Goal: Transaction & Acquisition: Download file/media

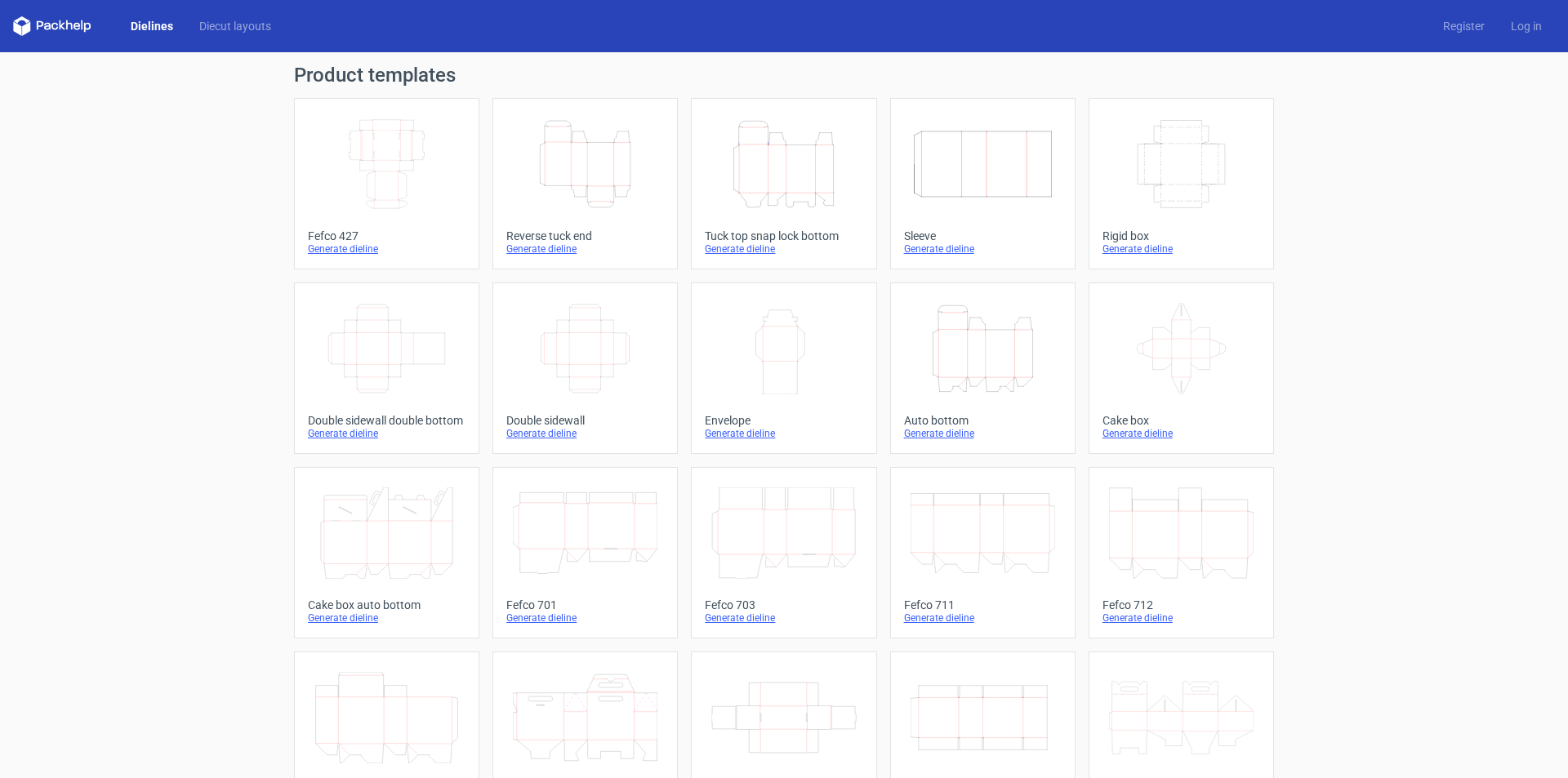
click at [777, 172] on icon "Height Depth Width" at bounding box center [783, 163] width 145 height 91
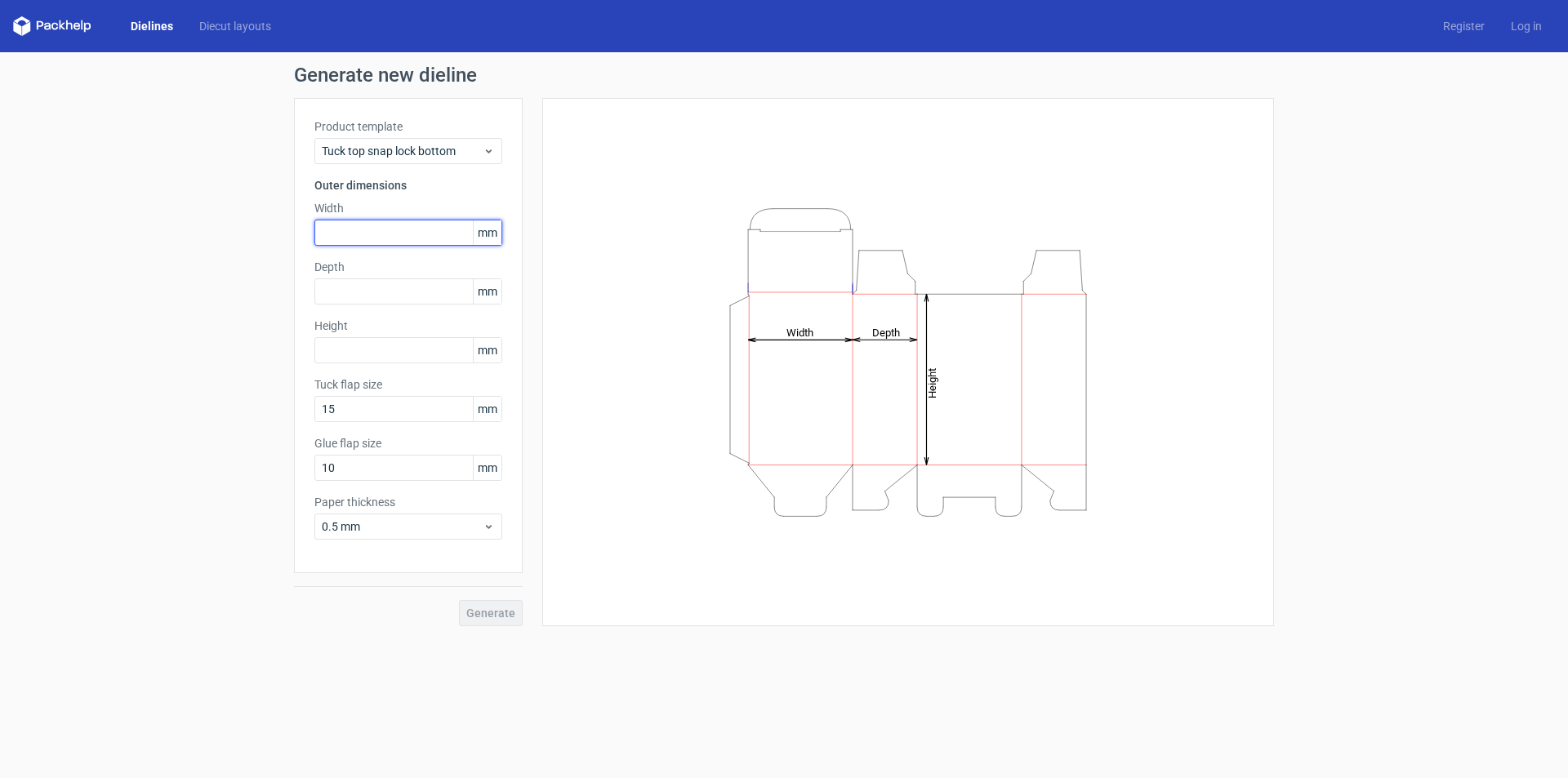
click at [374, 236] on input "text" at bounding box center [408, 232] width 188 height 26
type input "345"
type input "200"
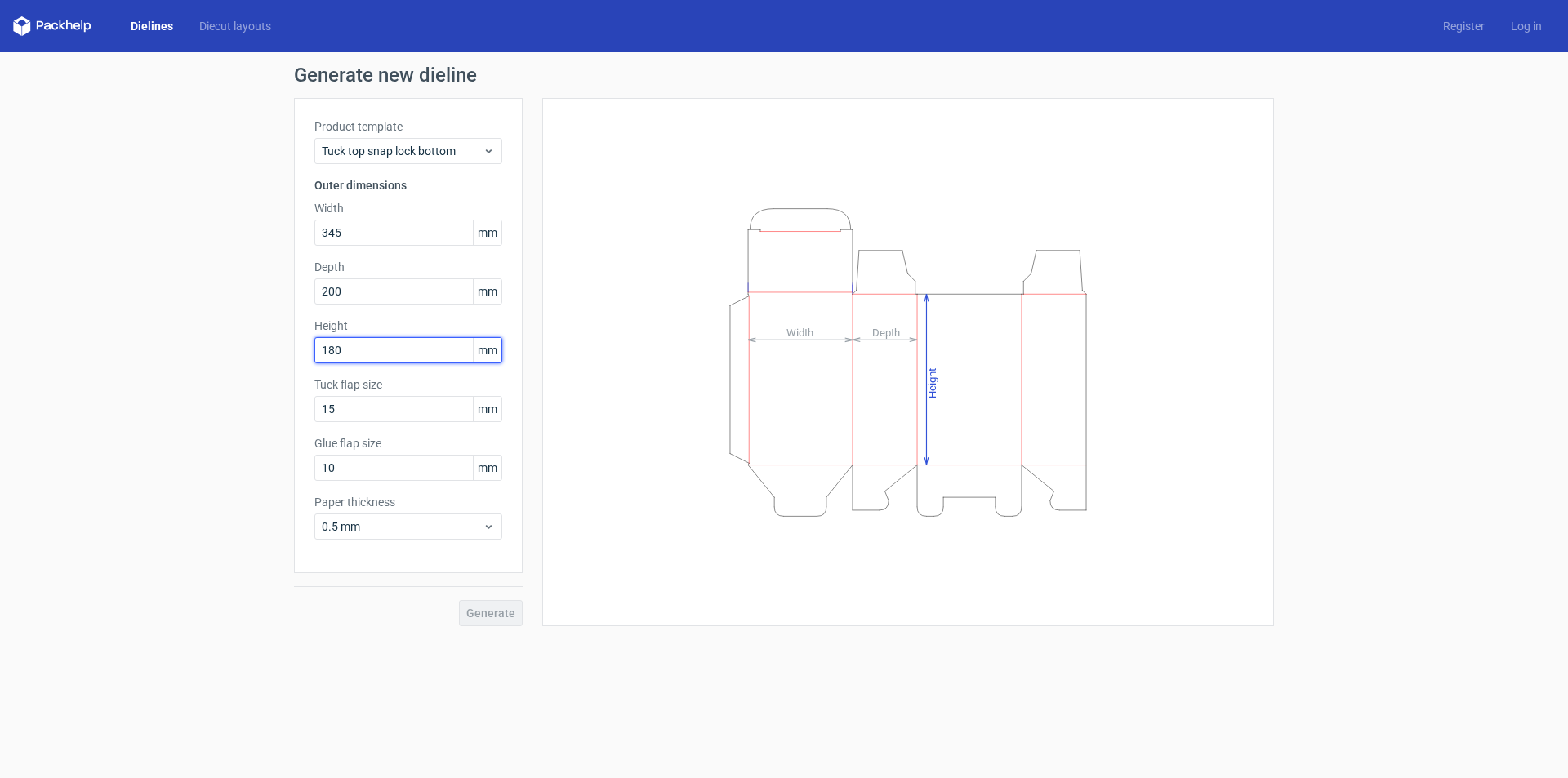
type input "180"
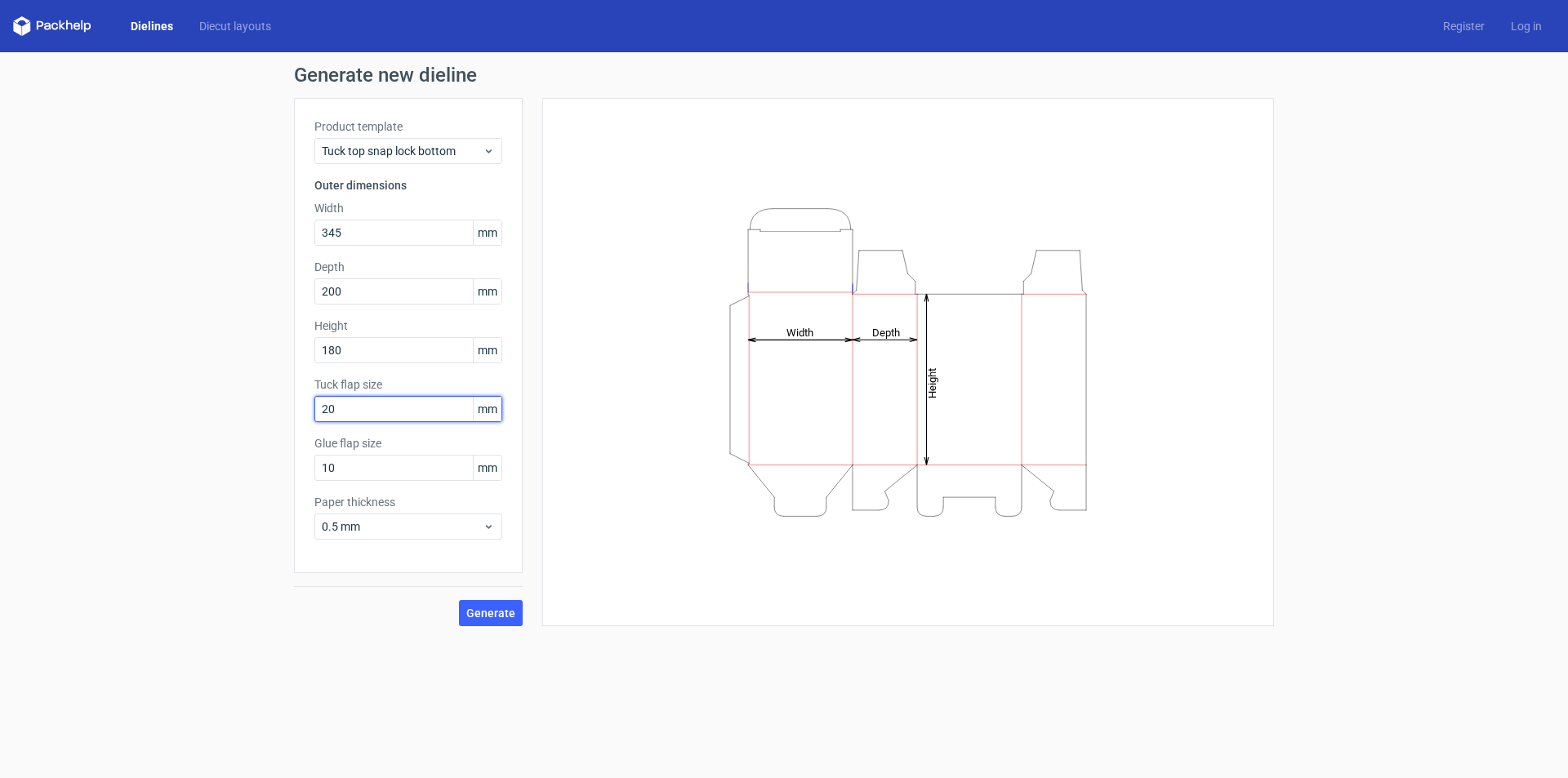
type input "20"
click at [376, 524] on span "0.5 mm" at bounding box center [402, 527] width 161 height 16
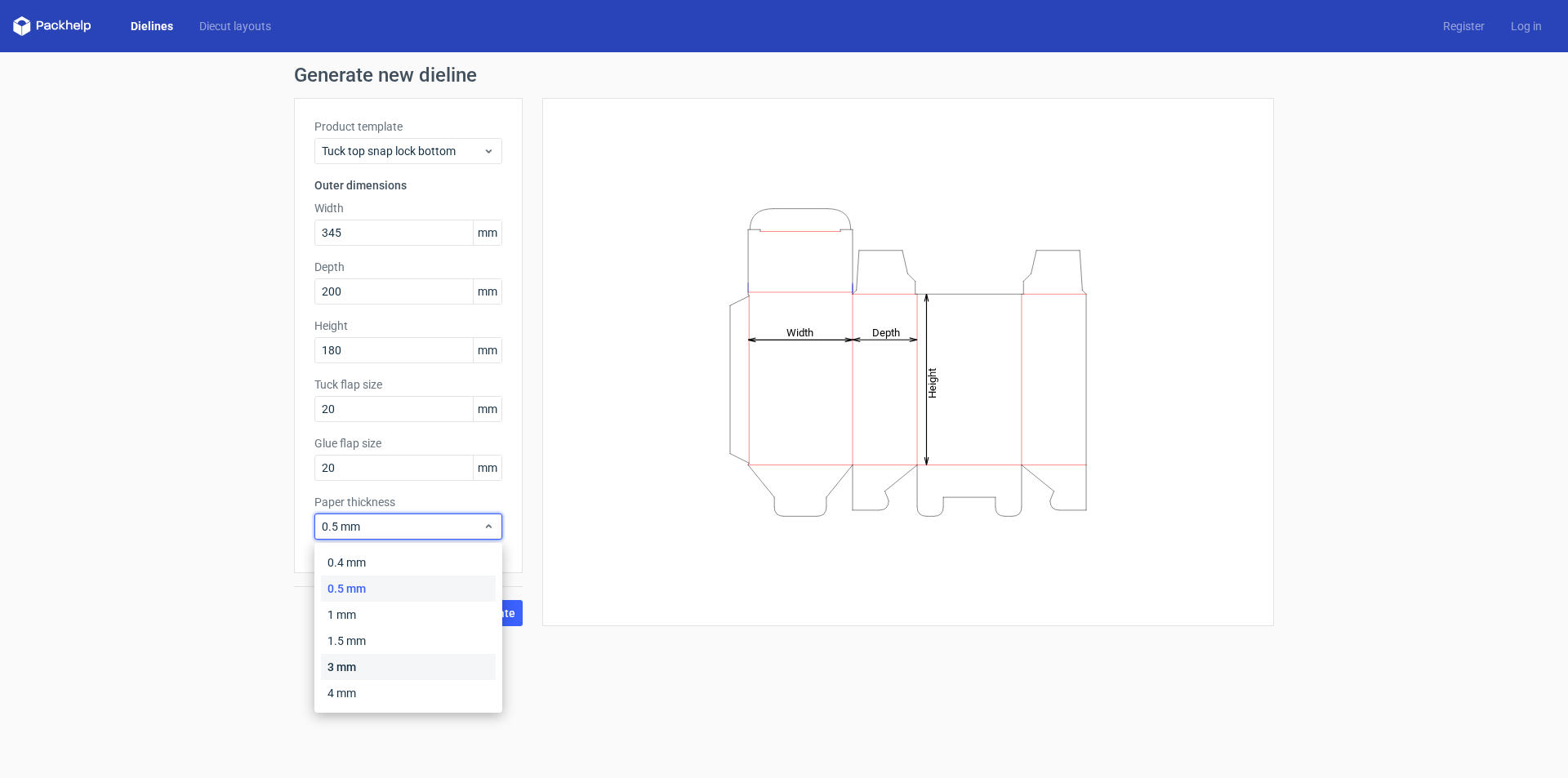
click at [343, 667] on div "3 mm" at bounding box center [408, 666] width 175 height 26
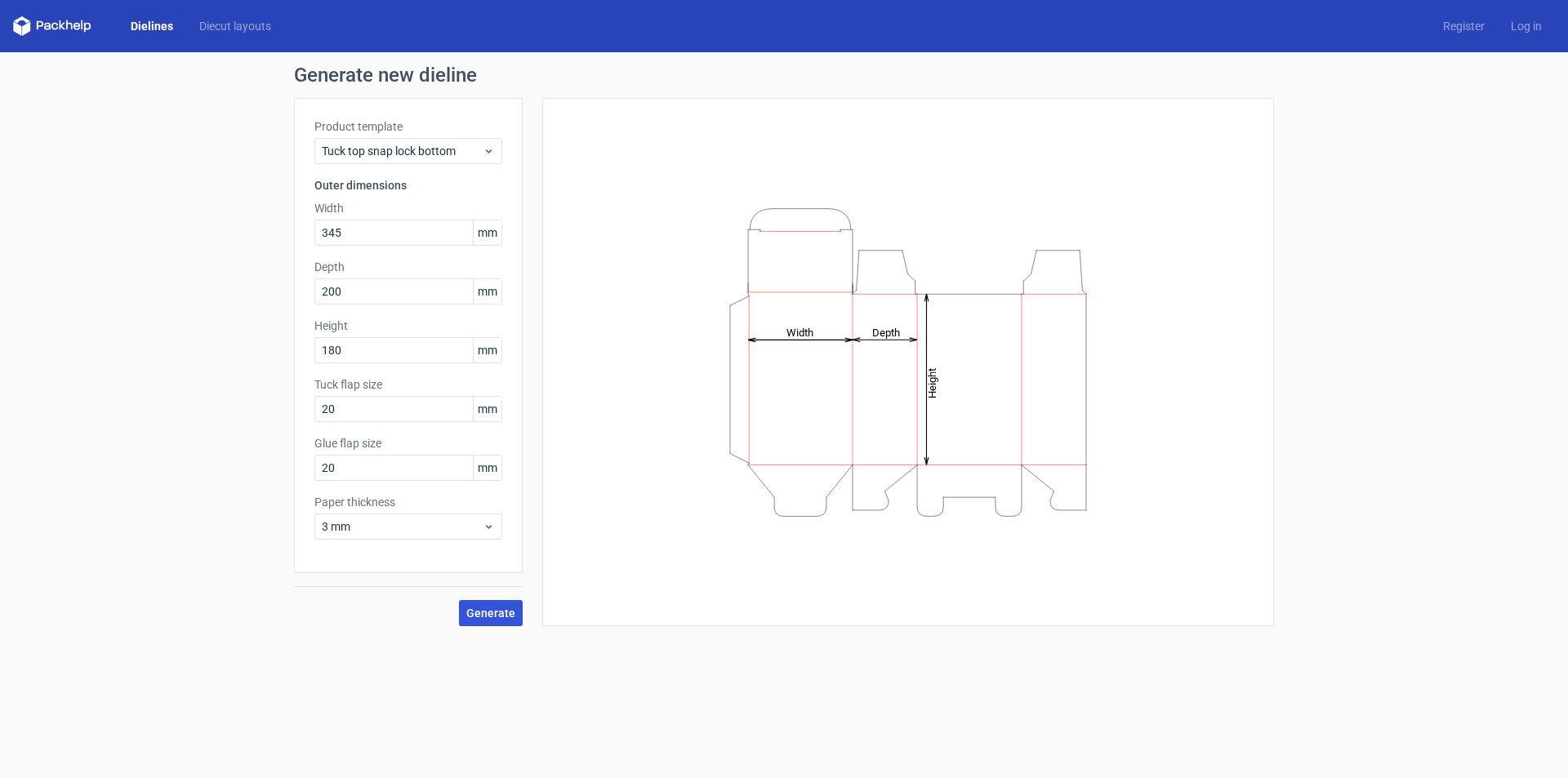
click at [491, 618] on span "Generate" at bounding box center [490, 613] width 49 height 12
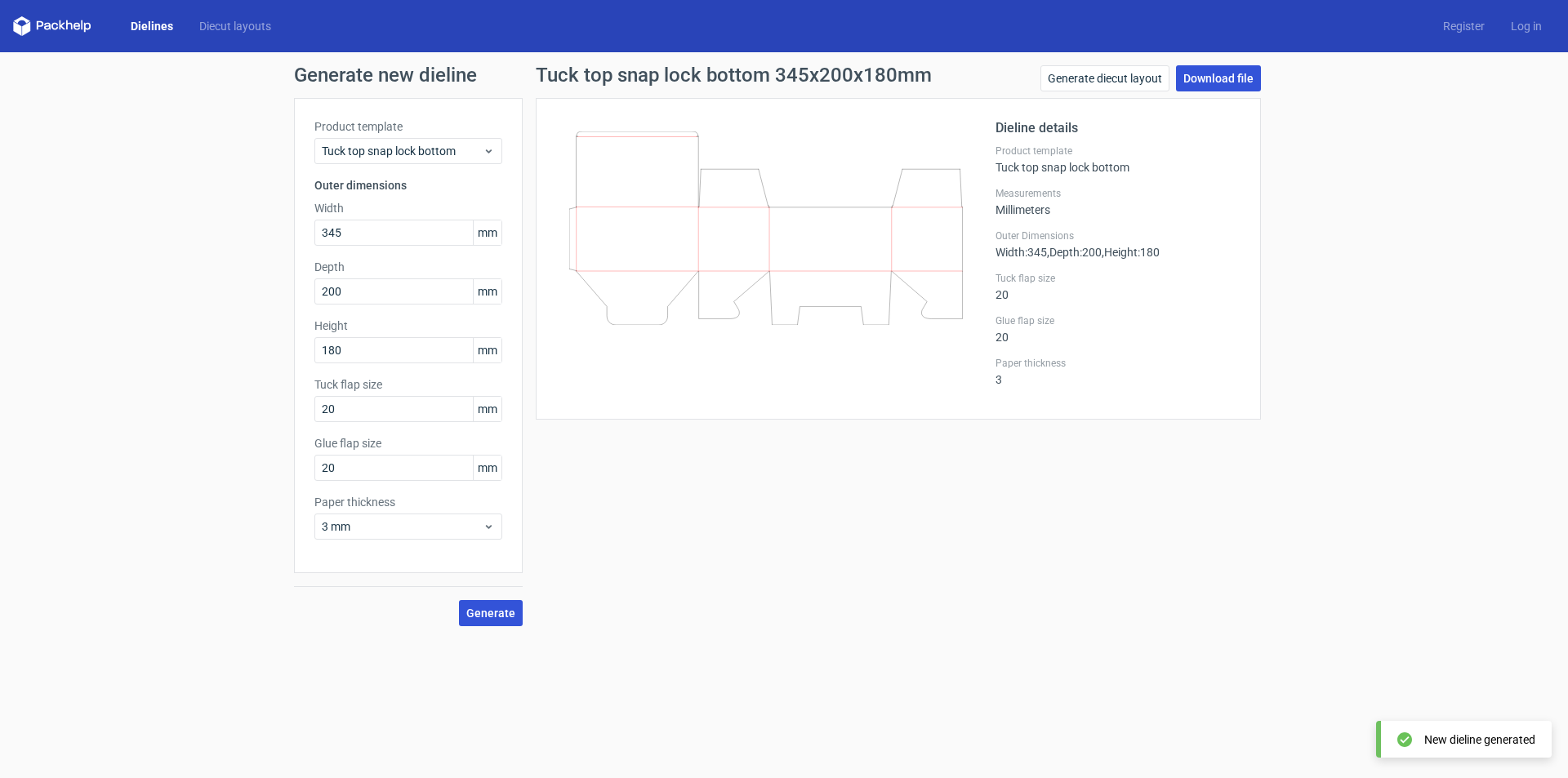
click at [1225, 67] on link "Download file" at bounding box center [1219, 78] width 85 height 26
drag, startPoint x: 366, startPoint y: 236, endPoint x: 211, endPoint y: 242, distance: 155.1
click at [211, 242] on div "Generate new dieline Product template Tuck top snap lock bottom Outer dimension…" at bounding box center [784, 346] width 1568 height 587
type input "245"
type input "178"
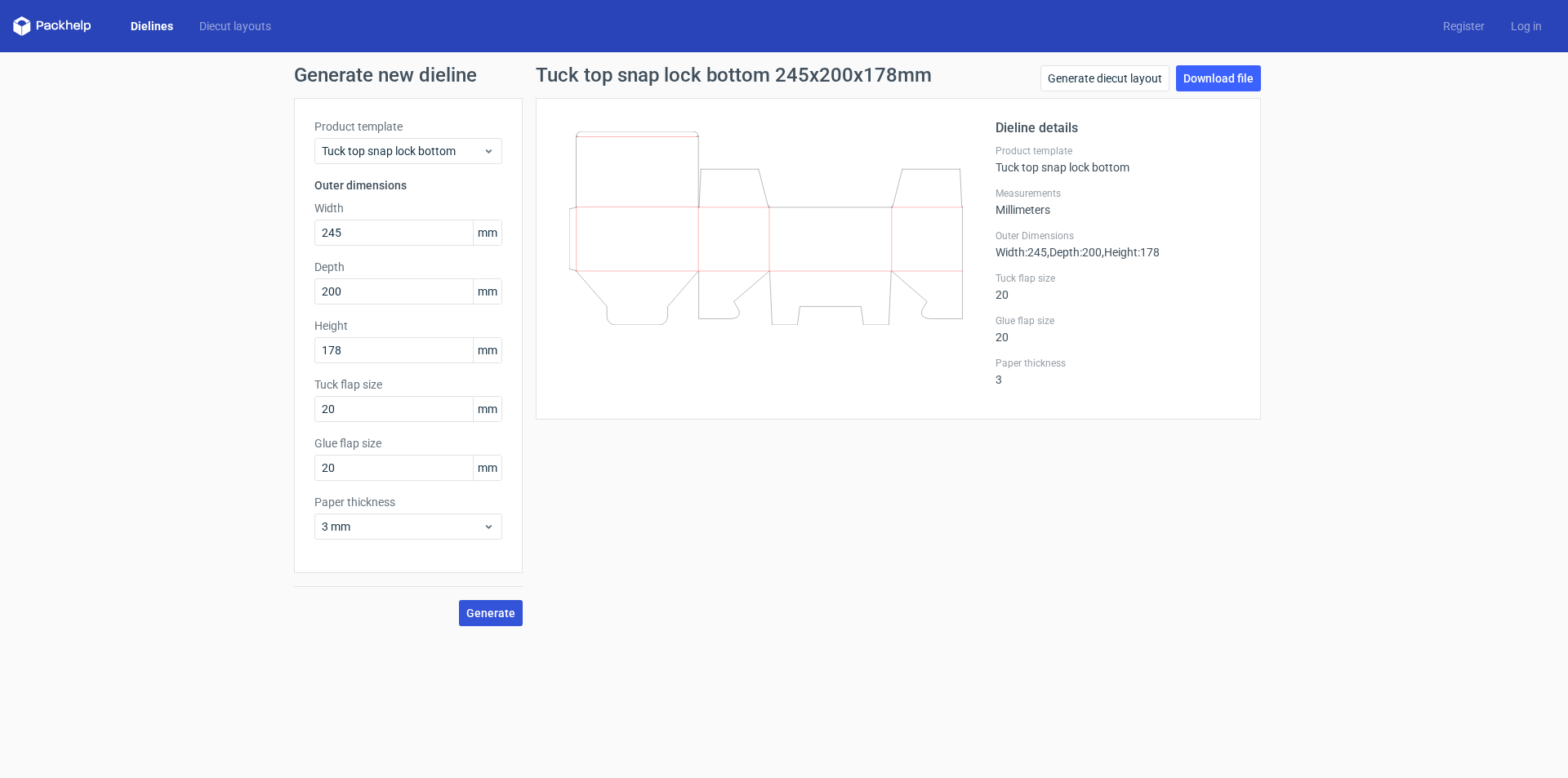
click at [499, 619] on span "Generate" at bounding box center [490, 613] width 49 height 12
click at [1235, 70] on link "Download file" at bounding box center [1219, 78] width 85 height 26
drag, startPoint x: 1281, startPoint y: 39, endPoint x: 107, endPoint y: 57, distance: 1174.1
click at [107, 57] on div "Generate new dieline Product template Tuck top snap lock bottom Outer dimension…" at bounding box center [784, 346] width 1568 height 587
